Goal: Check status: Check status

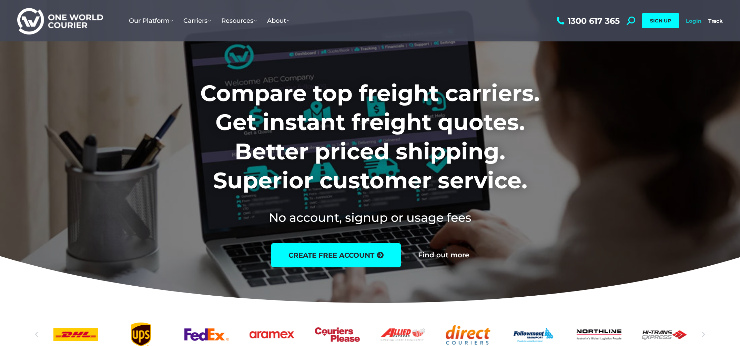
click at [691, 22] on link "Login" at bounding box center [694, 21] width 16 height 7
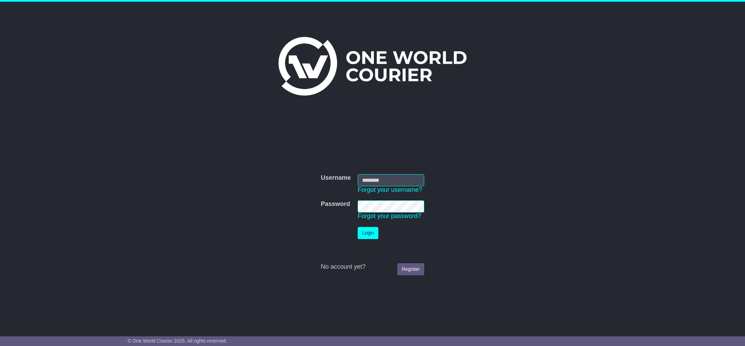
type input "**********"
click at [371, 235] on button "Login" at bounding box center [368, 233] width 21 height 12
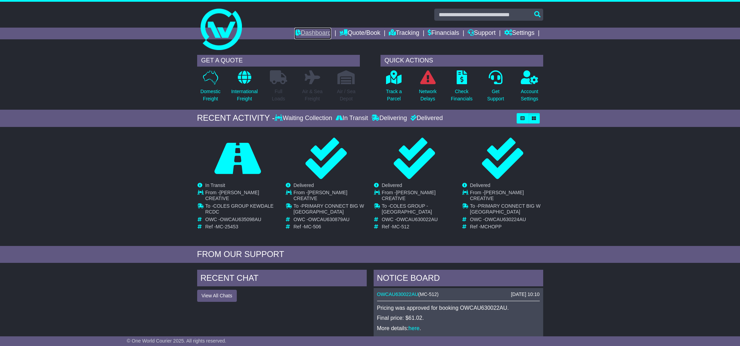
click at [320, 32] on link "Dashboard" at bounding box center [312, 34] width 37 height 12
click at [416, 36] on link "Tracking" at bounding box center [404, 34] width 30 height 12
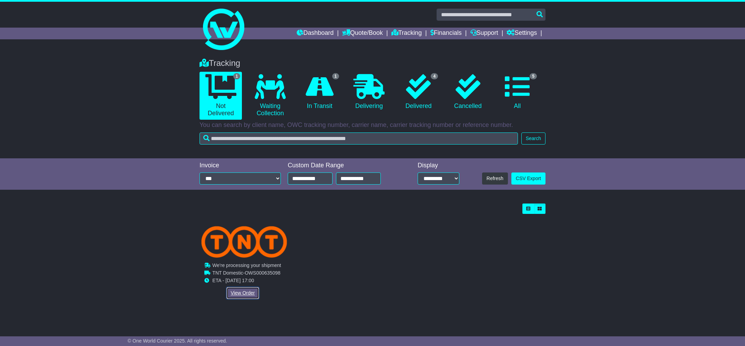
click at [242, 295] on link "View Order" at bounding box center [243, 293] width 33 height 12
